Goal: Task Accomplishment & Management: Use online tool/utility

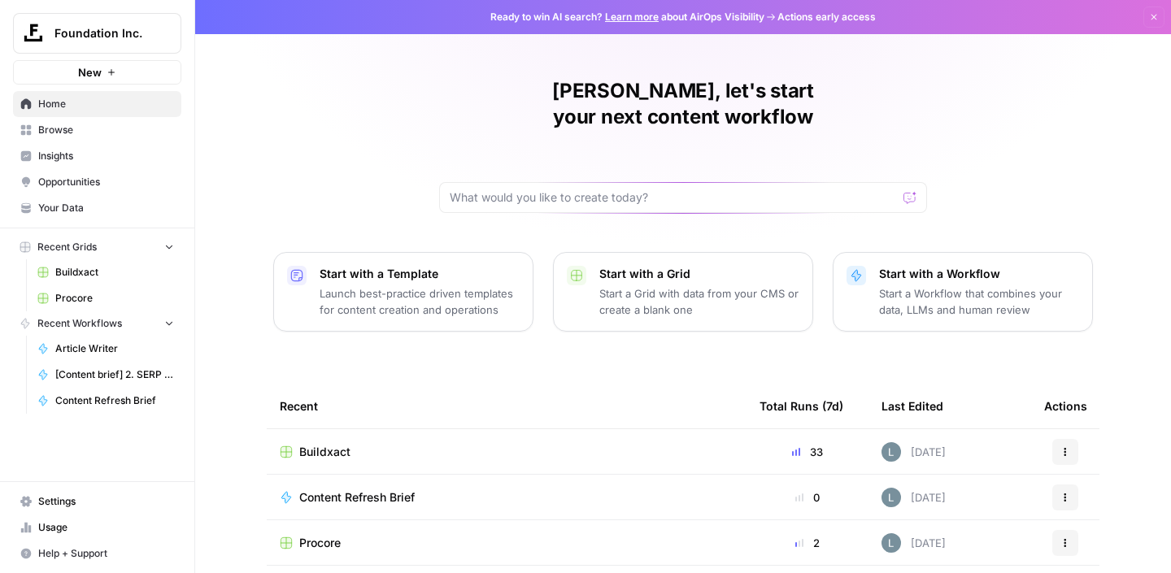
click at [329, 444] on span "Buildxact" at bounding box center [324, 452] width 51 height 16
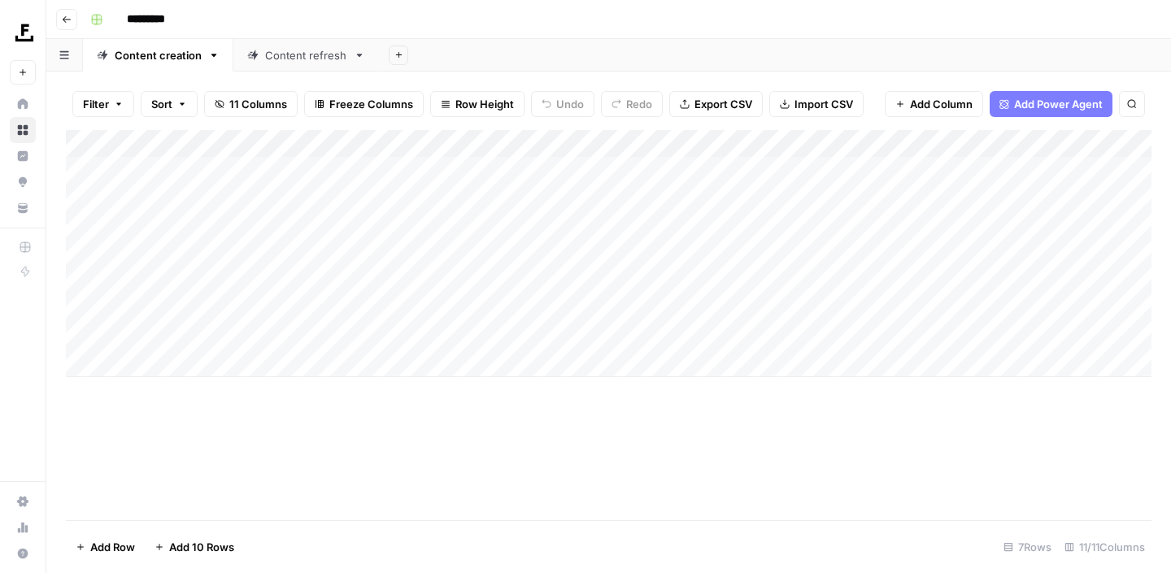
click at [302, 67] on link "Content refresh" at bounding box center [306, 55] width 146 height 33
click at [820, 275] on div "Add Column" at bounding box center [608, 325] width 1085 height 390
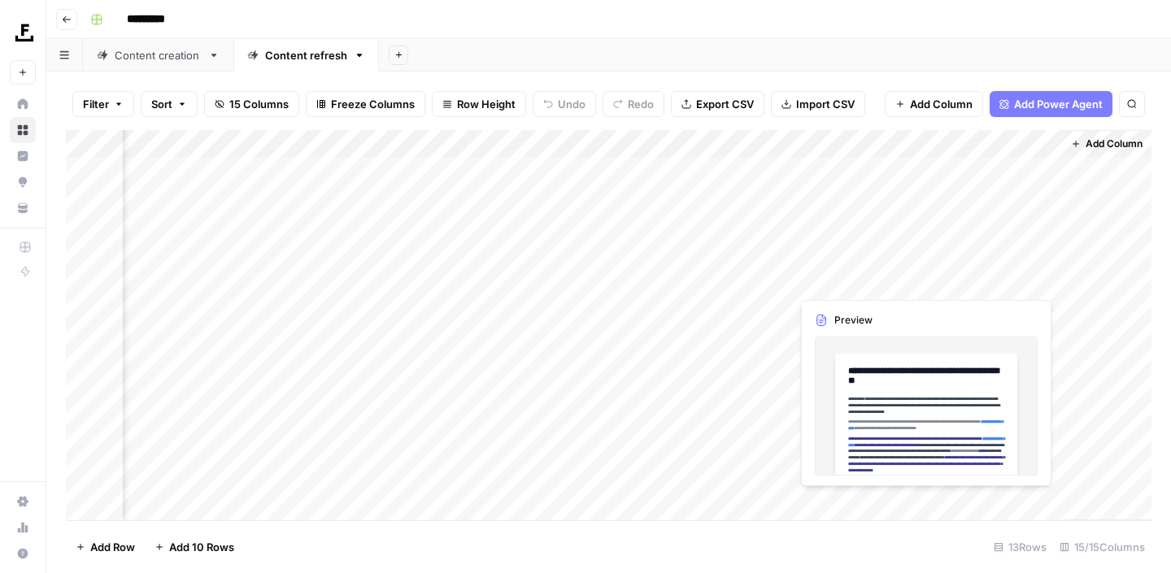
click at [1024, 281] on div "Add Column" at bounding box center [608, 325] width 1085 height 390
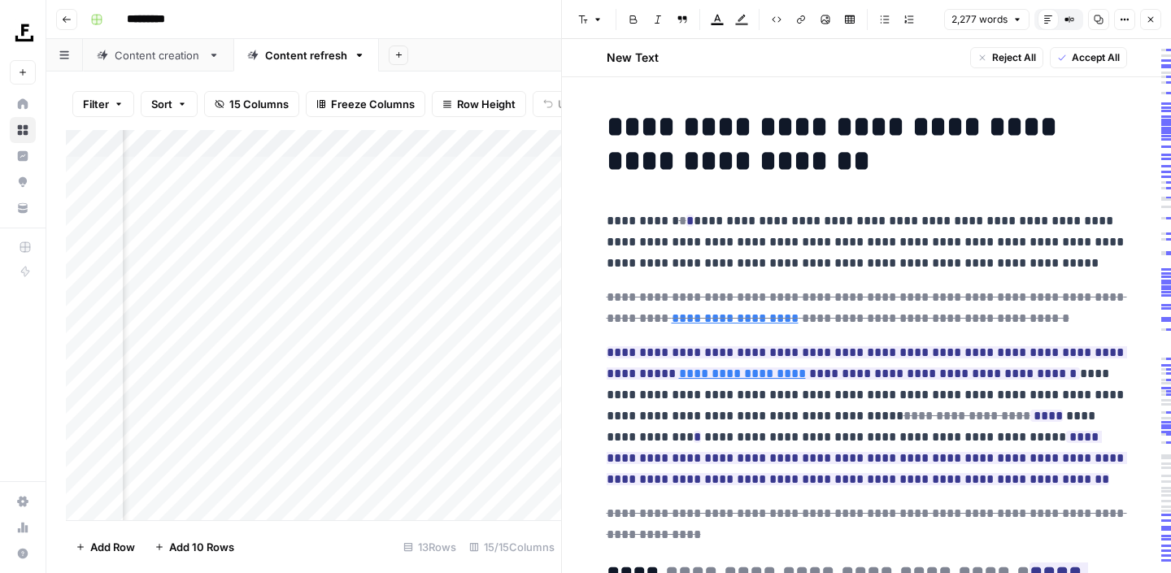
click at [1157, 23] on button "Close" at bounding box center [1150, 19] width 21 height 21
